Goal: Go to known website: Access a specific website the user already knows

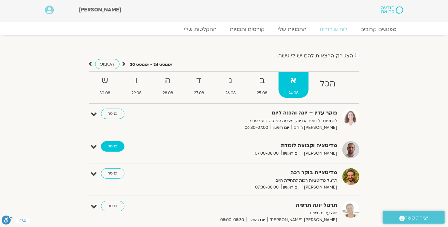
click at [107, 148] on link "כניסה" at bounding box center [112, 146] width 23 height 10
click at [120, 148] on link "כניסה" at bounding box center [112, 146] width 23 height 10
